Goal: Task Accomplishment & Management: Manage account settings

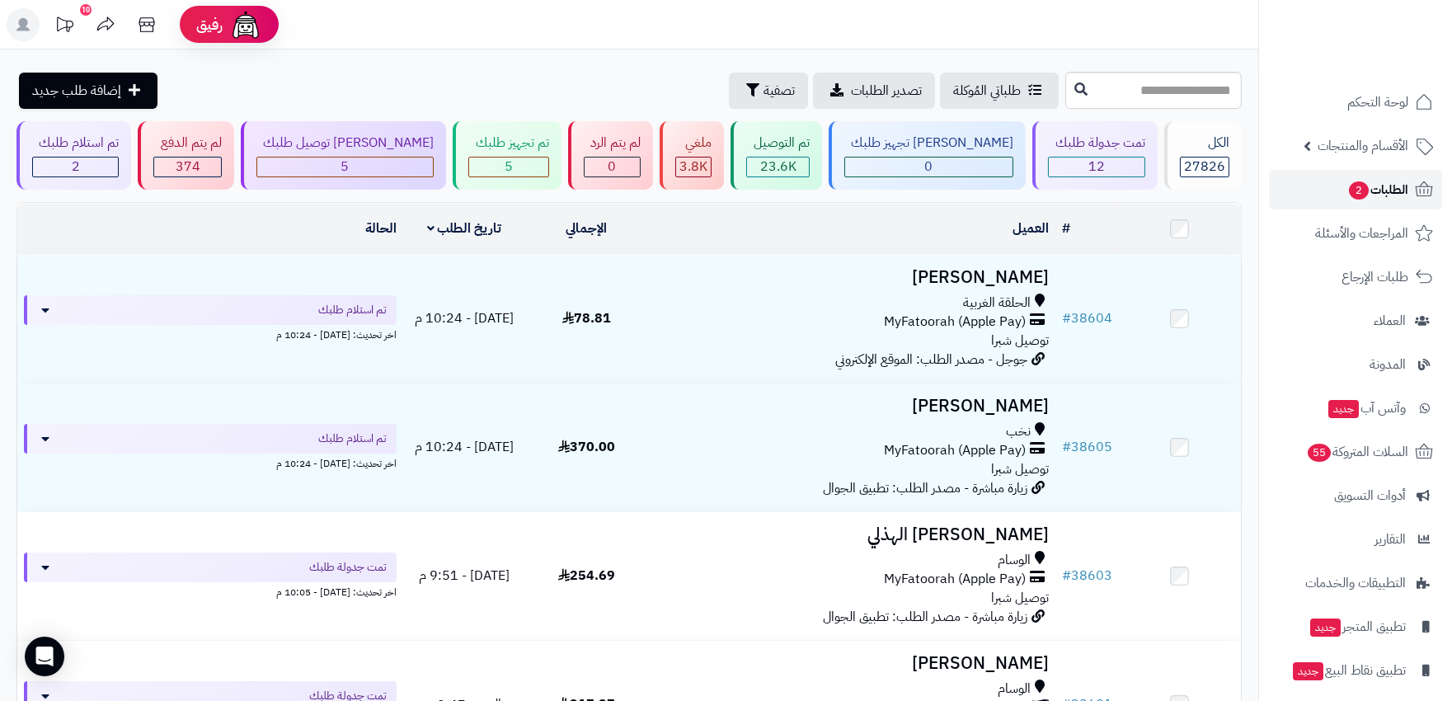
click at [1379, 190] on span "الطلبات 2" at bounding box center [1378, 189] width 61 height 23
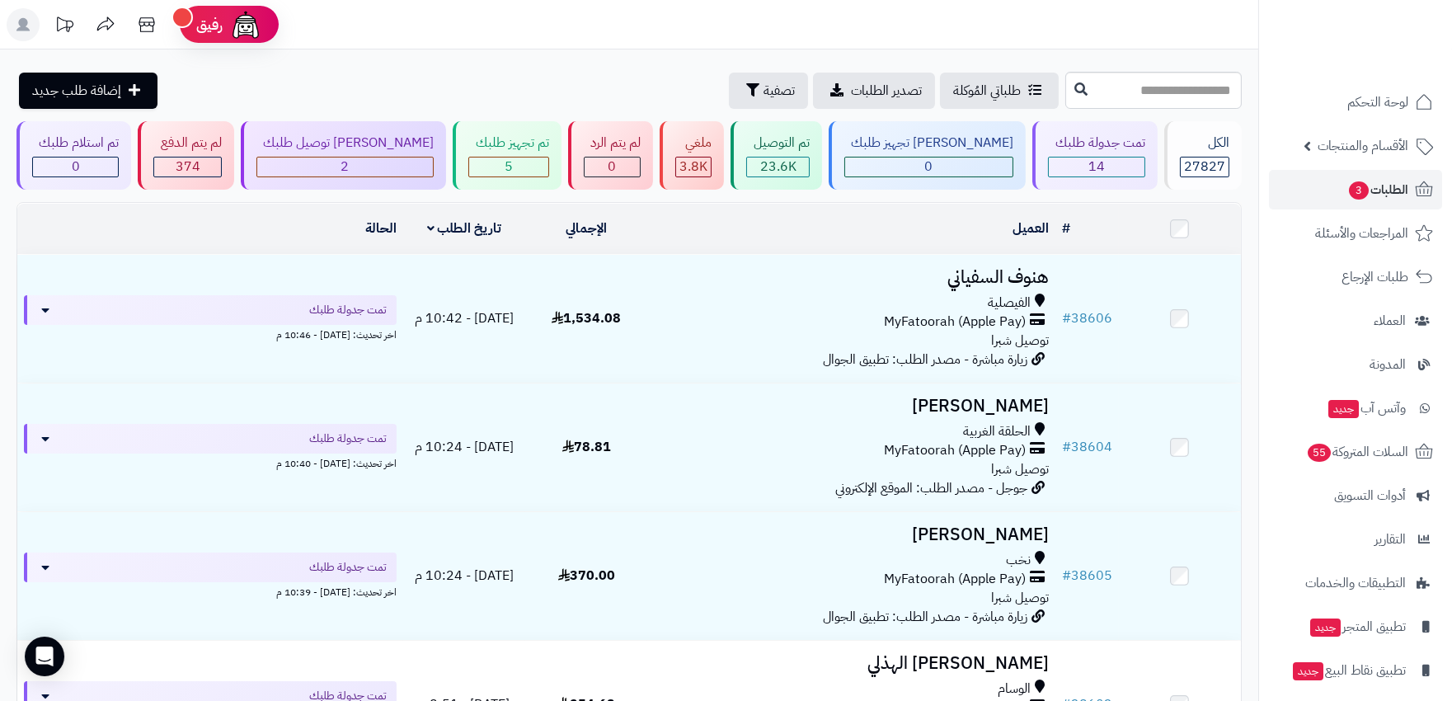
click at [17, 33] on rect at bounding box center [23, 24] width 33 height 33
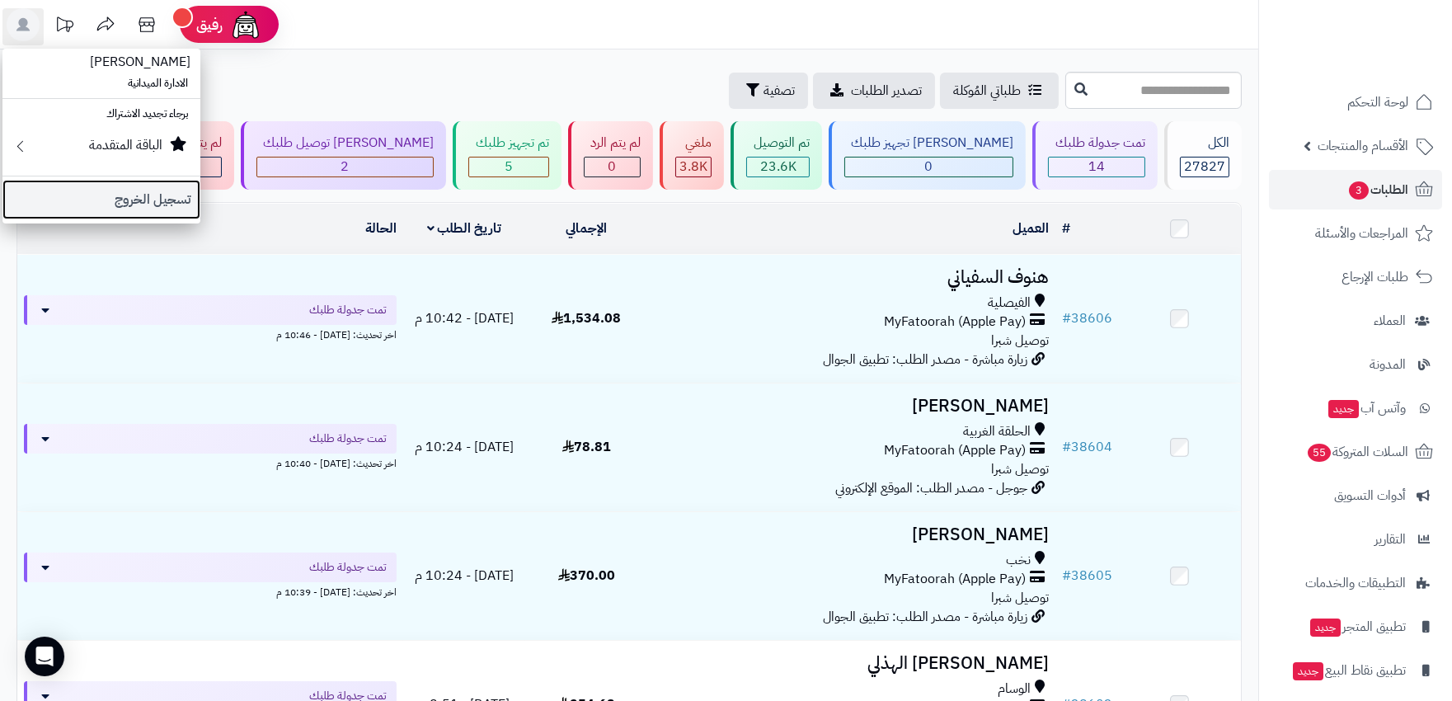
click at [138, 209] on link "تسجيل الخروج" at bounding box center [101, 200] width 198 height 40
